Goal: Transaction & Acquisition: Purchase product/service

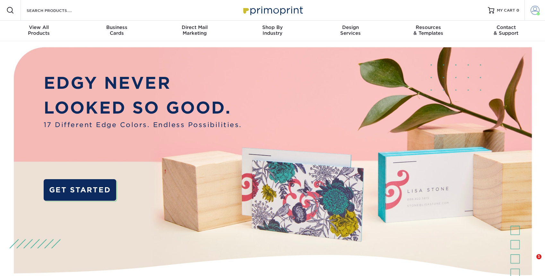
click at [534, 11] on span at bounding box center [535, 10] width 9 height 9
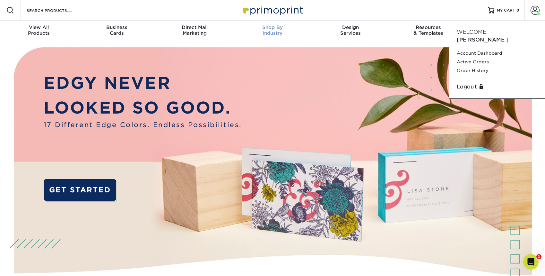
drag, startPoint x: 420, startPoint y: 7, endPoint x: 275, endPoint y: 22, distance: 145.6
click at [419, 7] on div "Resources Menu Search Products Account Welcome, Jason Account Dashboard Active …" at bounding box center [272, 10] width 545 height 21
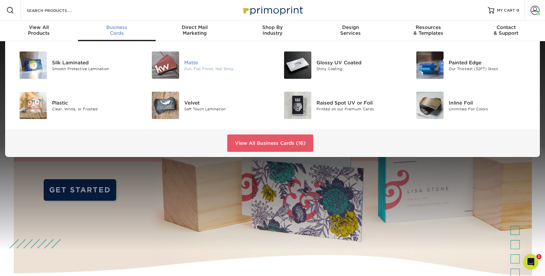
click at [164, 59] on img at bounding box center [165, 64] width 27 height 27
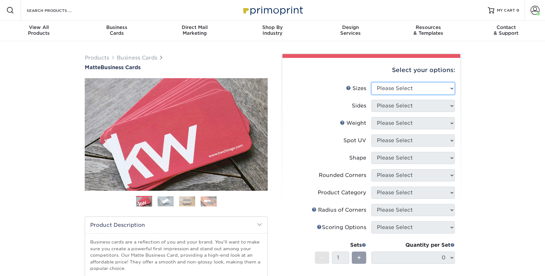
click at [418, 86] on select "Please Select 1.5" x 3.5" - Mini 1.75" x 3.5" - Mini 2" x 2" - Square 2" x 3" -…" at bounding box center [414, 88] width 84 height 12
select select "2.00x3.50"
click at [372, 82] on select "Please Select 1.5" x 3.5" - Mini 1.75" x 3.5" - Mini 2" x 2" - Square 2" x 3" -…" at bounding box center [414, 88] width 84 height 12
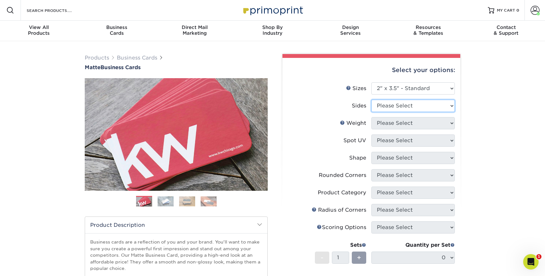
click at [404, 105] on select "Please Select Print Both Sides Print Front Only" at bounding box center [414, 106] width 84 height 12
select select "13abbda7-1d64-4f25-8bb2-c179b224825d"
click at [372, 100] on select "Please Select Print Both Sides Print Front Only" at bounding box center [414, 106] width 84 height 12
click at [397, 124] on select "Please Select 16PT 14PT" at bounding box center [414, 123] width 84 height 12
select select "14PT"
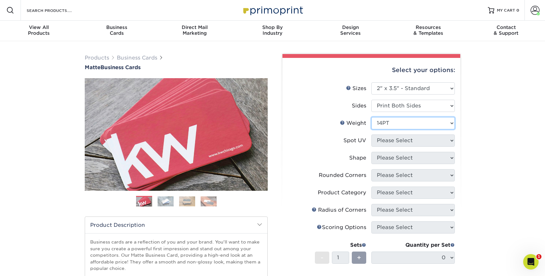
click at [372, 117] on select "Please Select 16PT 14PT" at bounding box center [414, 123] width 84 height 12
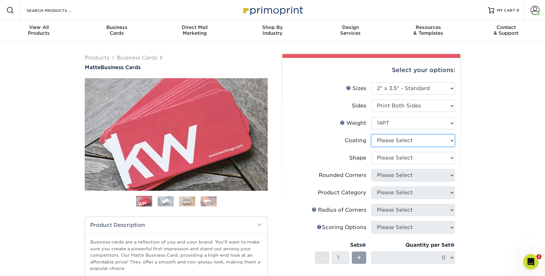
click at [404, 142] on select at bounding box center [414, 140] width 84 height 12
select select "121bb7b5-3b4d-429f-bd8d-bbf80e953313"
click at [372, 134] on select at bounding box center [414, 140] width 84 height 12
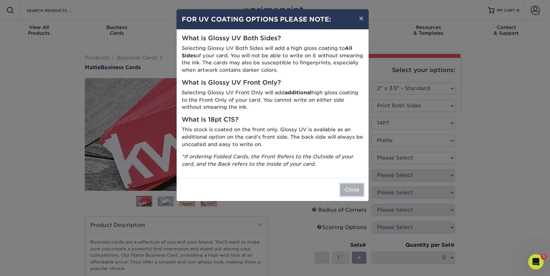
click at [360, 185] on button "Close" at bounding box center [351, 189] width 23 height 12
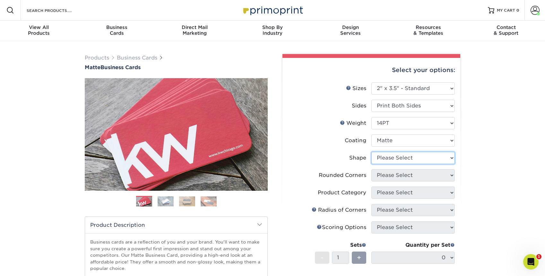
click at [398, 161] on select "Please Select Standard" at bounding box center [414, 158] width 84 height 12
select select "standard"
click at [372, 152] on select "Please Select Standard" at bounding box center [414, 158] width 84 height 12
click at [391, 174] on select "Please Select Yes - Round 2 Corners Yes - Round 4 Corners No" at bounding box center [414, 175] width 84 height 12
select select "0"
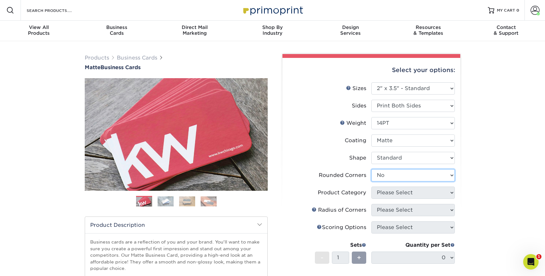
click at [372, 169] on select "Please Select Yes - Round 2 Corners Yes - Round 4 Corners No" at bounding box center [414, 175] width 84 height 12
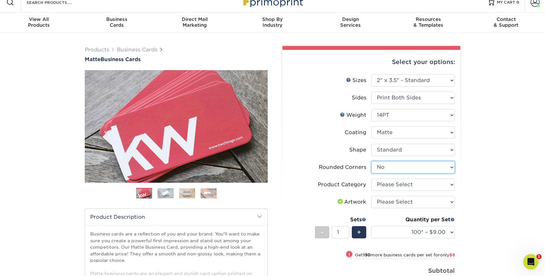
scroll to position [8, 0]
click at [415, 186] on select "Please Select Business Cards" at bounding box center [414, 184] width 84 height 12
select select "3b5148f1-0588-4f88-a218-97bcfdce65c1"
click at [372, 178] on select "Please Select Business Cards" at bounding box center [414, 184] width 84 height 12
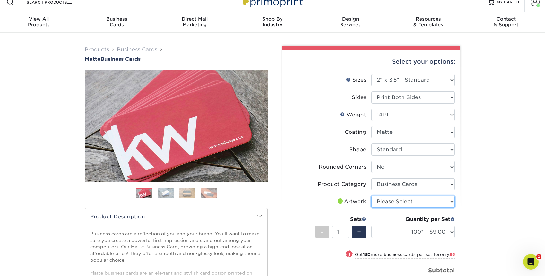
click at [395, 199] on select "Please Select I will upload files I need a design - $100" at bounding box center [414, 201] width 84 height 12
select select "upload"
click at [372, 195] on select "Please Select I will upload files I need a design - $100" at bounding box center [414, 201] width 84 height 12
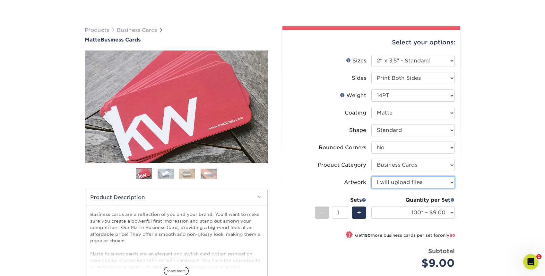
scroll to position [43, 0]
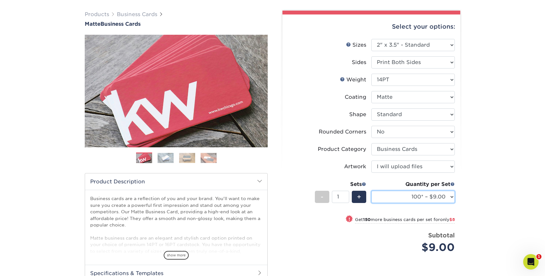
click at [411, 199] on select "100* – $9.00 250* – $17.00 500 – $33.00 1000 – $42.00 2500 – $75.00 5000 – $143…" at bounding box center [414, 196] width 84 height 12
select select "500 – $33.00"
click at [372, 190] on select "100* – $9.00 250* – $17.00 500 – $33.00 1000 – $42.00 2500 – $75.00 5000 – $143…" at bounding box center [414, 196] width 84 height 12
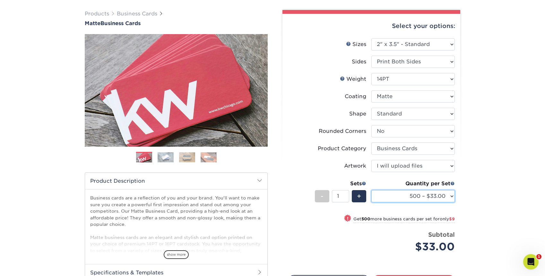
scroll to position [119, 0]
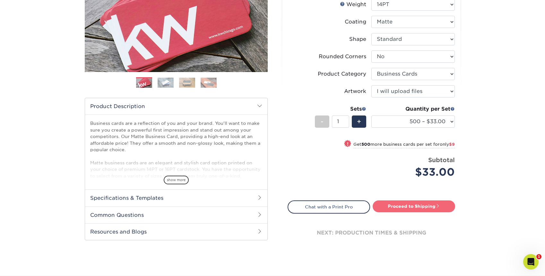
click at [436, 205] on link "Proceed to Shipping" at bounding box center [414, 206] width 83 height 12
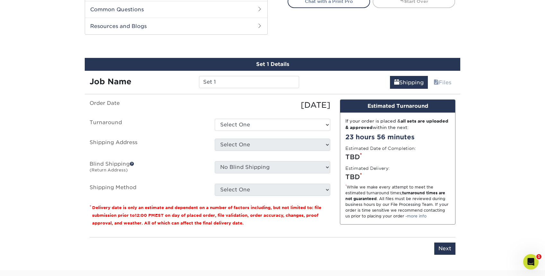
scroll to position [336, 0]
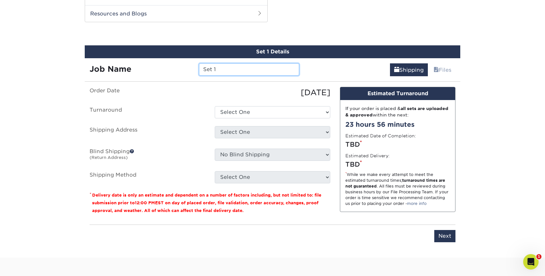
drag, startPoint x: 242, startPoint y: 69, endPoint x: 148, endPoint y: 71, distance: 94.1
click at [148, 71] on div "Job Name Set 1" at bounding box center [194, 69] width 219 height 12
type input "25.9.25 Monica Dockery - BC"
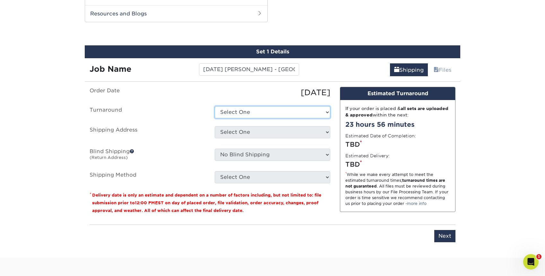
click at [249, 111] on select "Select One 2-4 Business Days 2 Day Next Business Day" at bounding box center [273, 112] width 116 height 12
select select "4593e6bc-33d2-4cf1-a66b-d77e9d82a3cc"
click at [215, 106] on select "Select One 2-4 Business Days 2 Day Next Business Day" at bounding box center [273, 112] width 116 height 12
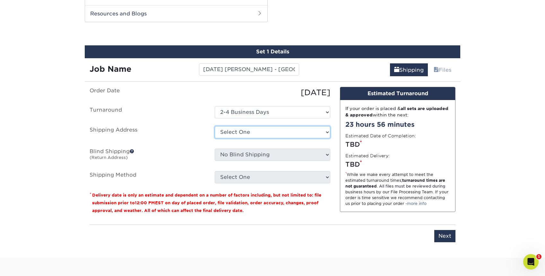
click at [252, 129] on select "Select One Business Cards - Leanne King Carolina Caring Carolina Caring Carolin…" at bounding box center [273, 132] width 116 height 12
select select "140071"
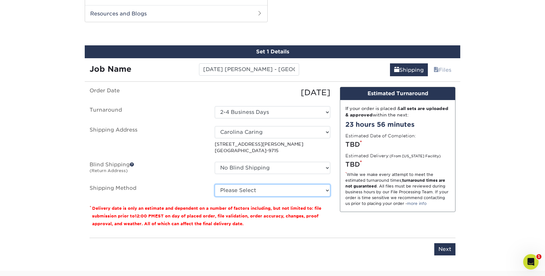
click at [282, 190] on select "Please Select Ground Shipping (+$8.96) 3 Day Shipping Service (+$15.34) 2 Day A…" at bounding box center [273, 190] width 116 height 12
select select "03"
click at [215, 184] on select "Please Select Ground Shipping (+$8.96) 3 Day Shipping Service (+$15.34) 2 Day A…" at bounding box center [273, 190] width 116 height 12
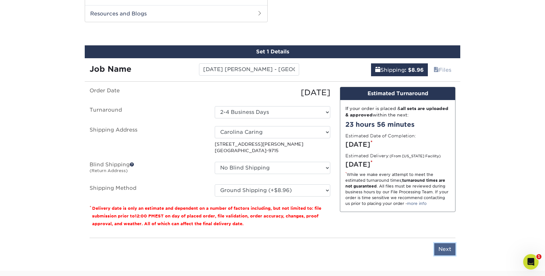
click at [446, 249] on input "Next" at bounding box center [445, 249] width 21 height 12
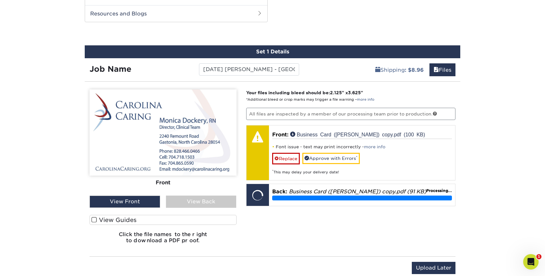
click at [197, 199] on div "View Back" at bounding box center [201, 201] width 71 height 12
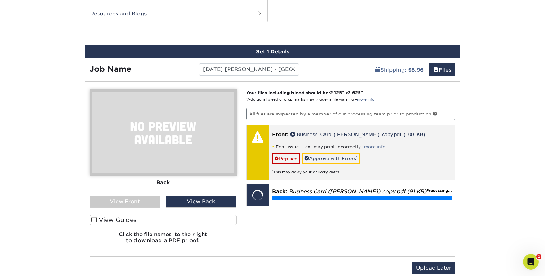
click at [340, 152] on div "Font issue - text may print incorrectly - more info Replace Approve with Errors…" at bounding box center [362, 156] width 180 height 36
click at [328, 158] on link "Approve with Errors *" at bounding box center [331, 158] width 57 height 11
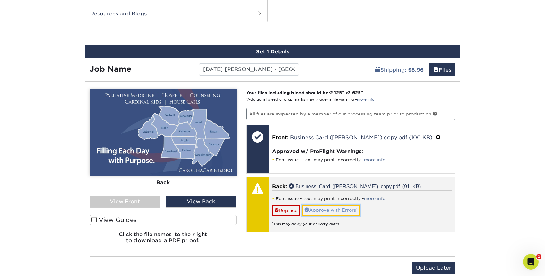
click at [337, 210] on link "Approve with Errors *" at bounding box center [331, 209] width 57 height 11
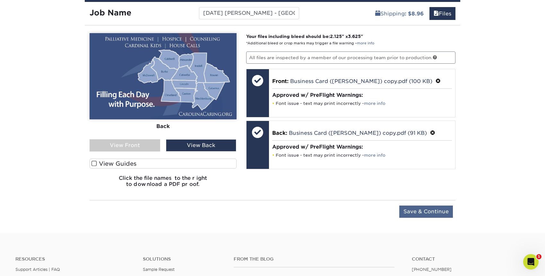
scroll to position [396, 0]
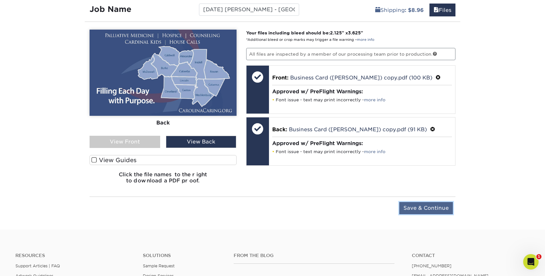
click at [430, 207] on input "Save & Continue" at bounding box center [427, 208] width 54 height 12
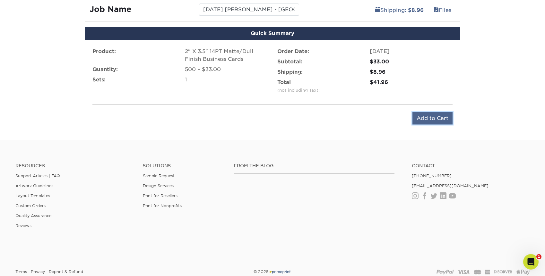
click at [432, 113] on input "Add to Cart" at bounding box center [433, 118] width 40 height 12
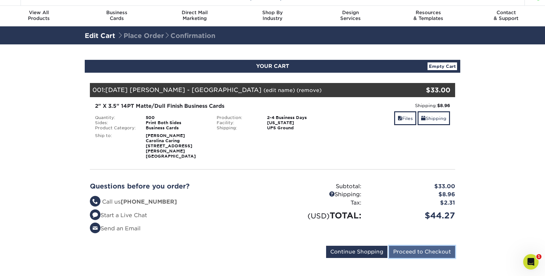
click at [410, 245] on input "Proceed to Checkout" at bounding box center [422, 251] width 66 height 12
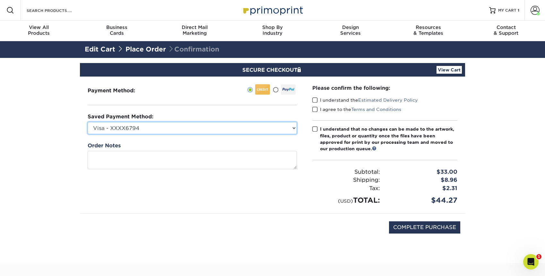
click at [255, 127] on select "Visa - XXXX6794 Visa - XXXX7081 Visa - XXXX2172 Visa - XXXX1584 Visa - XXXX7084…" at bounding box center [192, 128] width 209 height 12
select select "69163"
click at [88, 122] on select "Visa - XXXX6794 Visa - XXXX7081 Visa - XXXX2172 Visa - XXXX1584 Visa - XXXX7084…" at bounding box center [192, 128] width 209 height 12
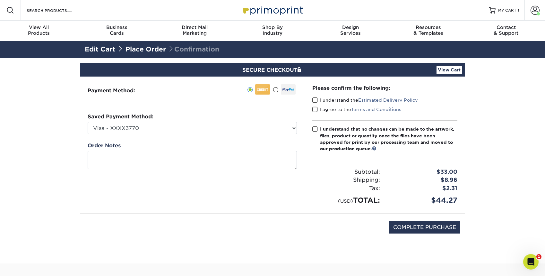
click at [314, 99] on span at bounding box center [315, 100] width 5 height 6
click at [0, 0] on input "I understand the Estimated Delivery Policy" at bounding box center [0, 0] width 0 height 0
click at [315, 108] on span at bounding box center [315, 109] width 5 height 6
click at [0, 0] on input "I agree to the Terms and Conditions" at bounding box center [0, 0] width 0 height 0
drag, startPoint x: 316, startPoint y: 127, endPoint x: 319, endPoint y: 129, distance: 4.1
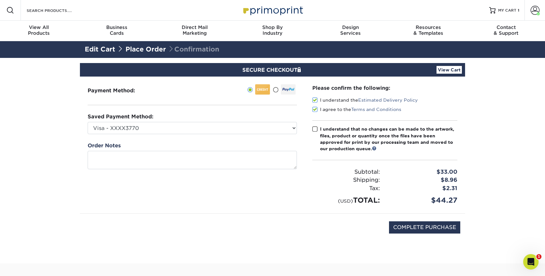
click at [316, 127] on span at bounding box center [315, 129] width 5 height 6
click at [0, 0] on input "I understand that no changes can be made to the artwork, files, product or quan…" at bounding box center [0, 0] width 0 height 0
click at [417, 229] on input "COMPLETE PURCHASE" at bounding box center [424, 227] width 71 height 12
type input "PROCESSING, PLEASE WAIT..."
